Goal: Task Accomplishment & Management: Manage account settings

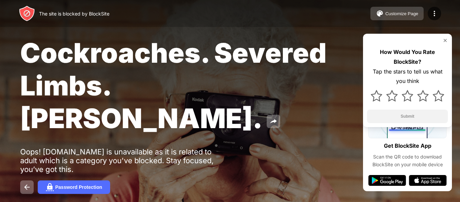
click at [416, 16] on div "Customize Page" at bounding box center [402, 13] width 33 height 5
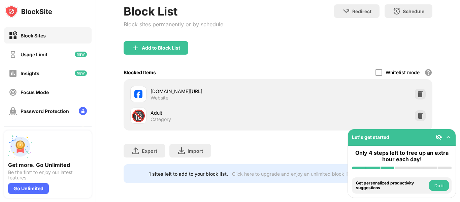
scroll to position [51, 0]
click at [415, 110] on div at bounding box center [420, 115] width 11 height 11
